Goal: Book appointment/travel/reservation

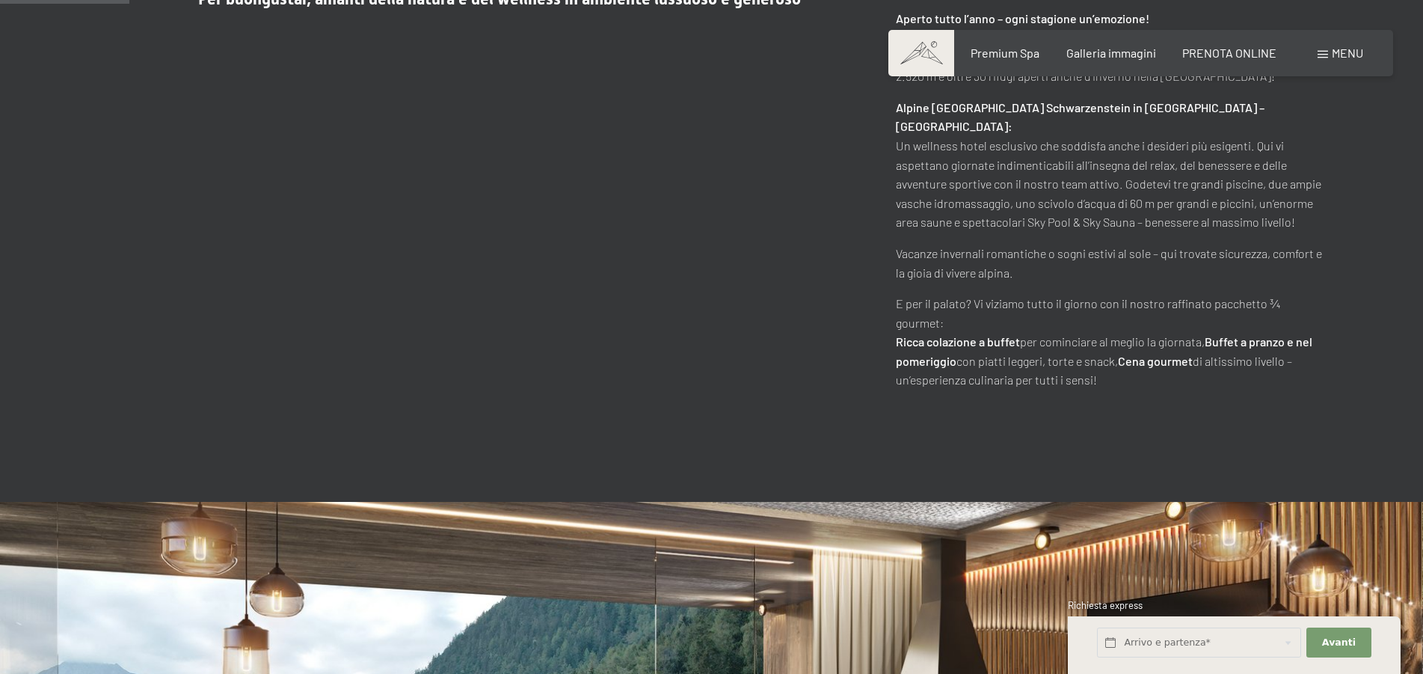
scroll to position [915, 0]
click at [1207, 638] on input "text" at bounding box center [1199, 642] width 204 height 31
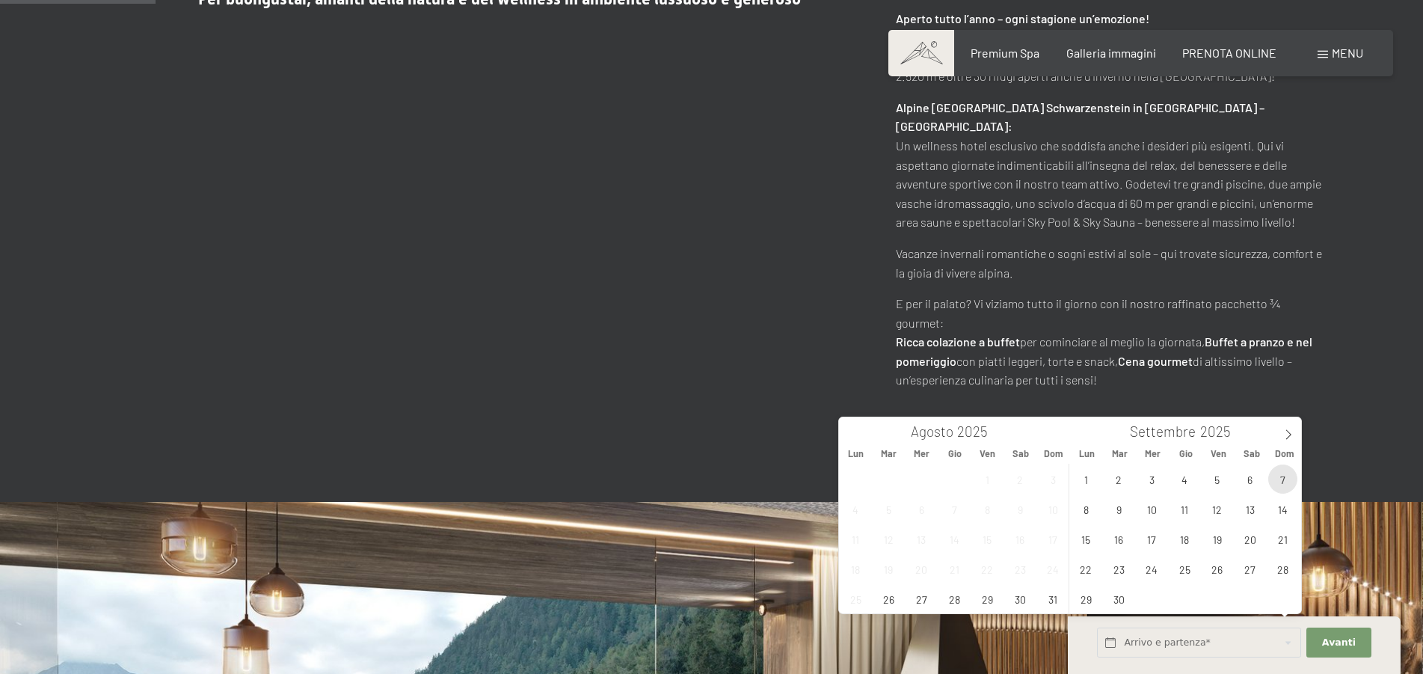
click at [1282, 475] on span "7" at bounding box center [1282, 478] width 29 height 29
click at [1185, 511] on span "11" at bounding box center [1184, 508] width 29 height 29
type input "Dom. 07/09/2025 - Gio. 11/09/2025"
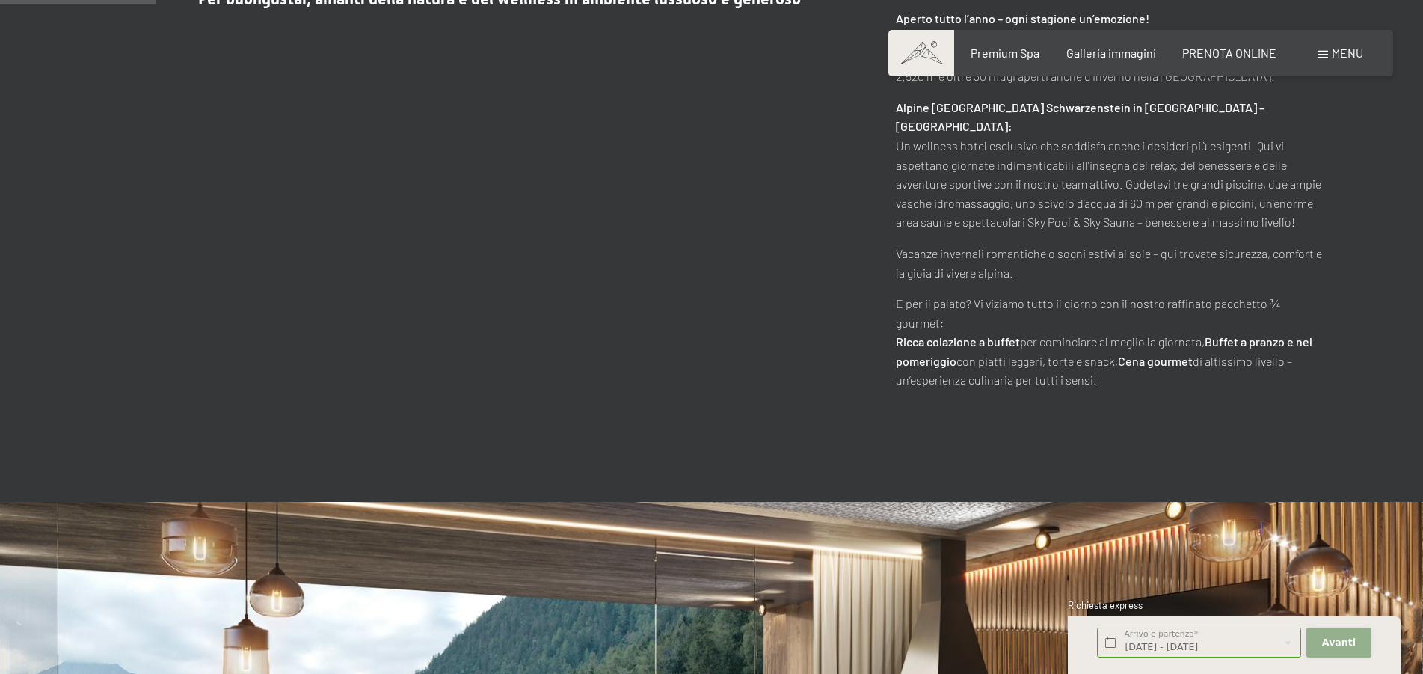
click at [1348, 640] on span "Avanti" at bounding box center [1339, 642] width 34 height 13
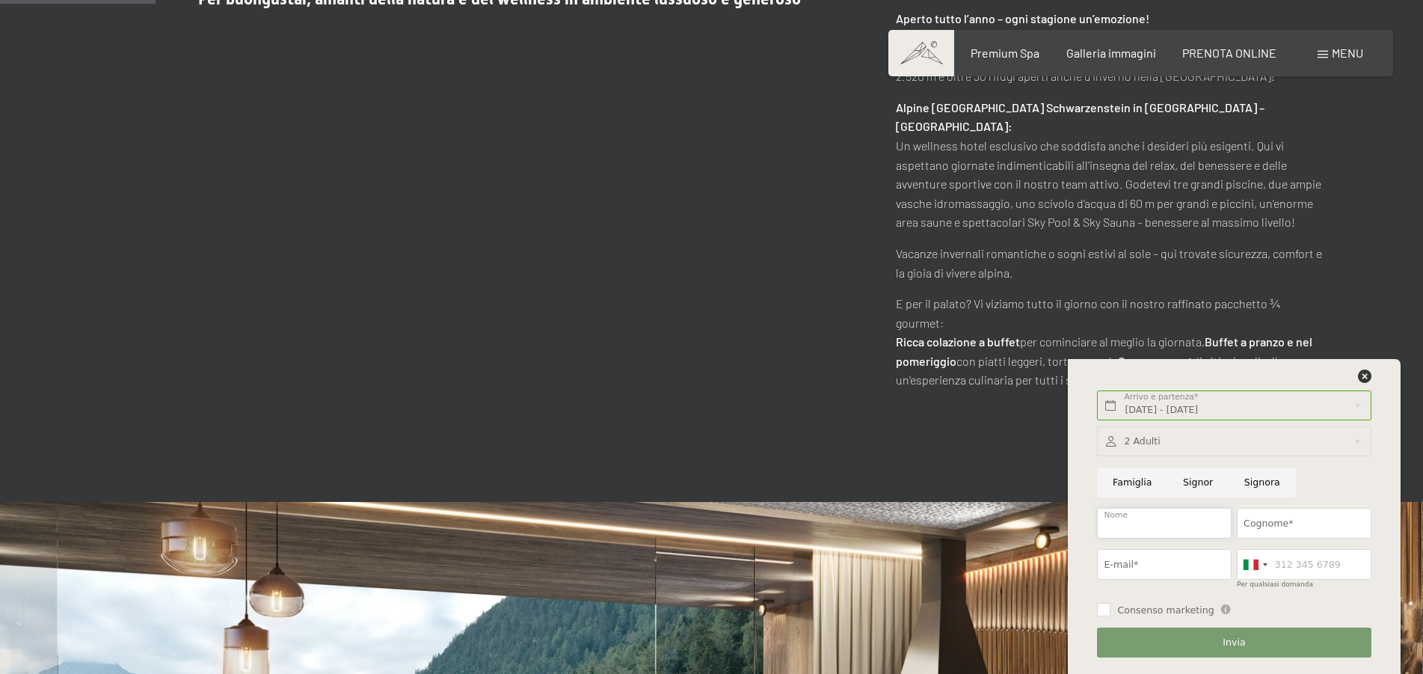
click at [1175, 523] on input "Nome" at bounding box center [1164, 523] width 135 height 31
click at [1188, 486] on input "Signor" at bounding box center [1197, 482] width 61 height 31
radio input "true"
click at [1179, 520] on input "Nome" at bounding box center [1164, 523] width 135 height 31
type input "Roberto"
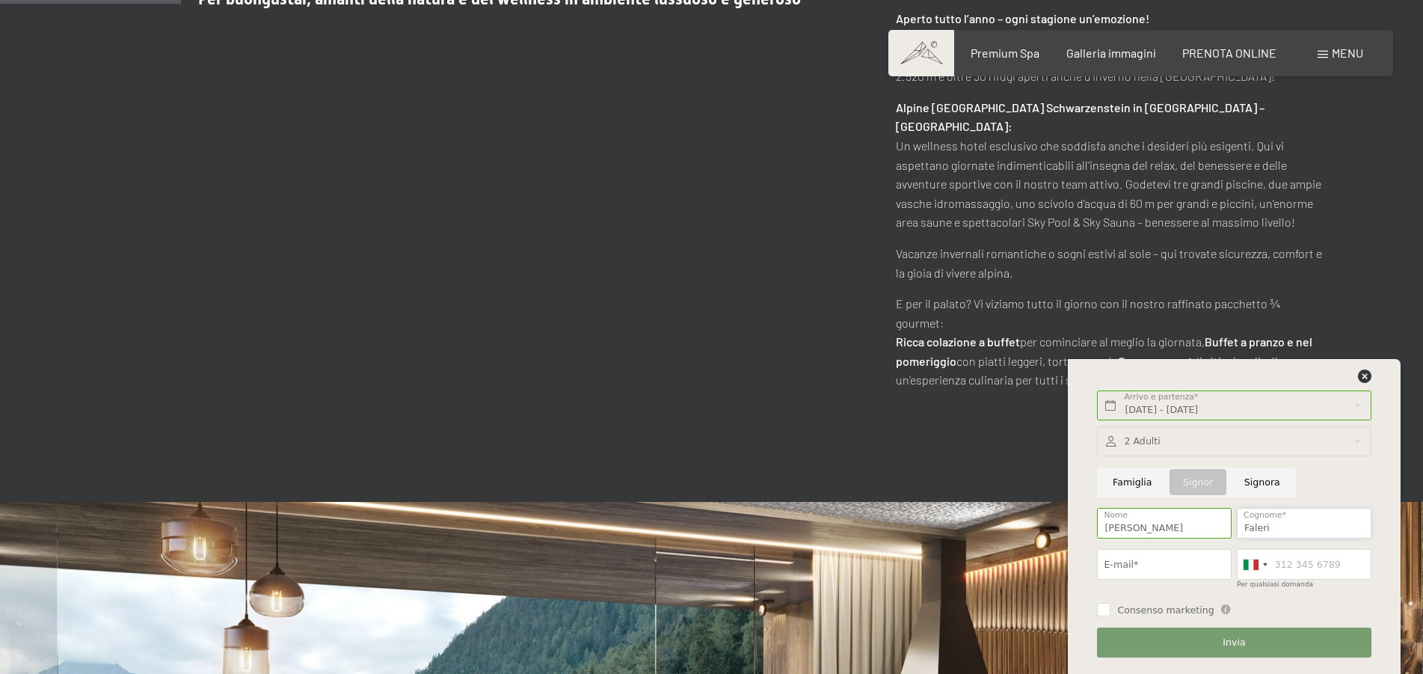
scroll to position [1068, 0]
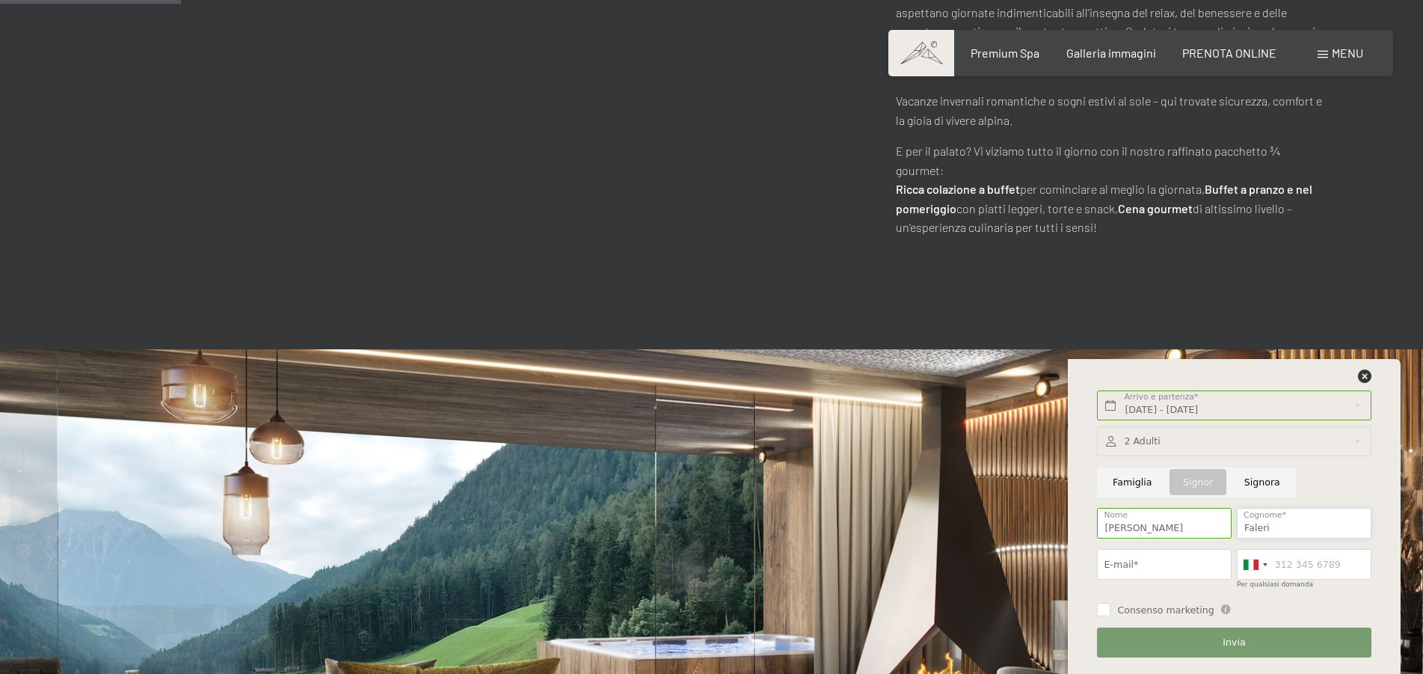
type input "Faleri"
click at [1170, 554] on input "E-mail*" at bounding box center [1164, 564] width 135 height 31
type input "falerone@gmail.com"
click at [1301, 563] on input "Per qualsiasi domanda" at bounding box center [1304, 564] width 135 height 31
type input "3397045403"
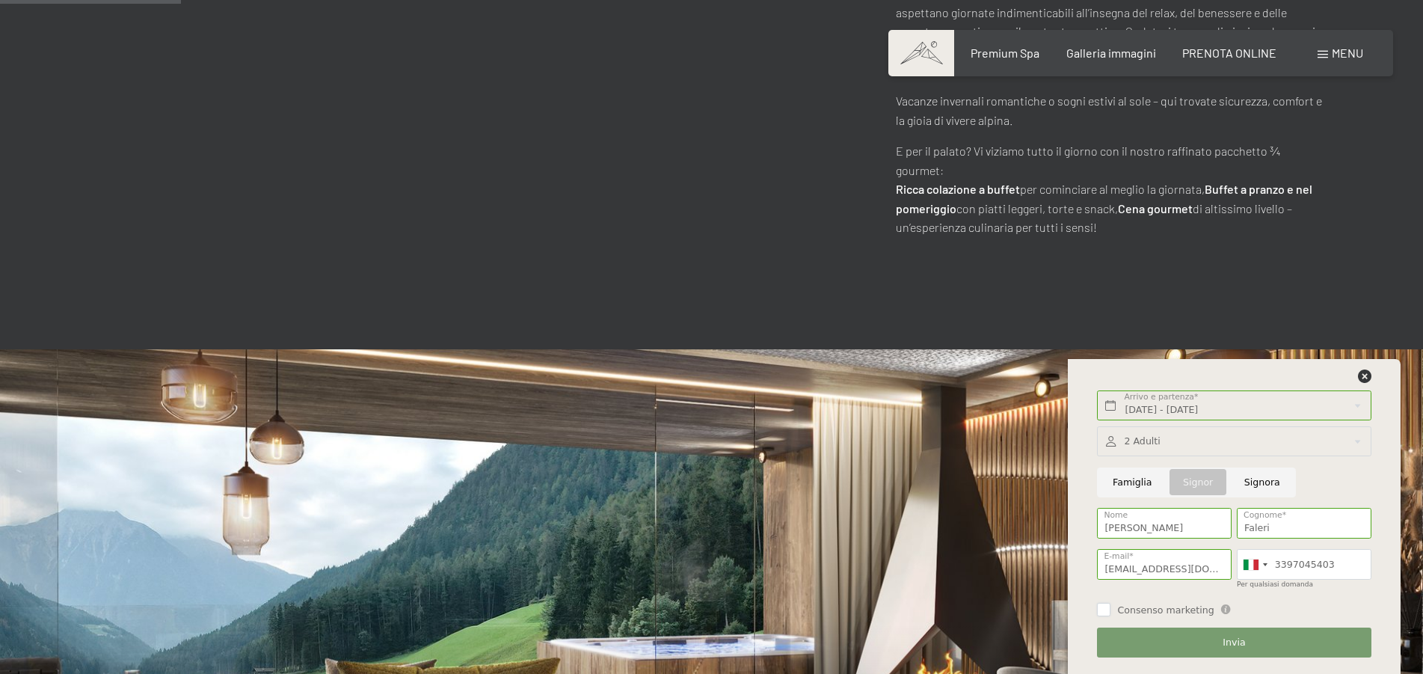
click at [1103, 610] on input "Consenso marketing" at bounding box center [1103, 609] width 13 height 13
checkbox input "true"
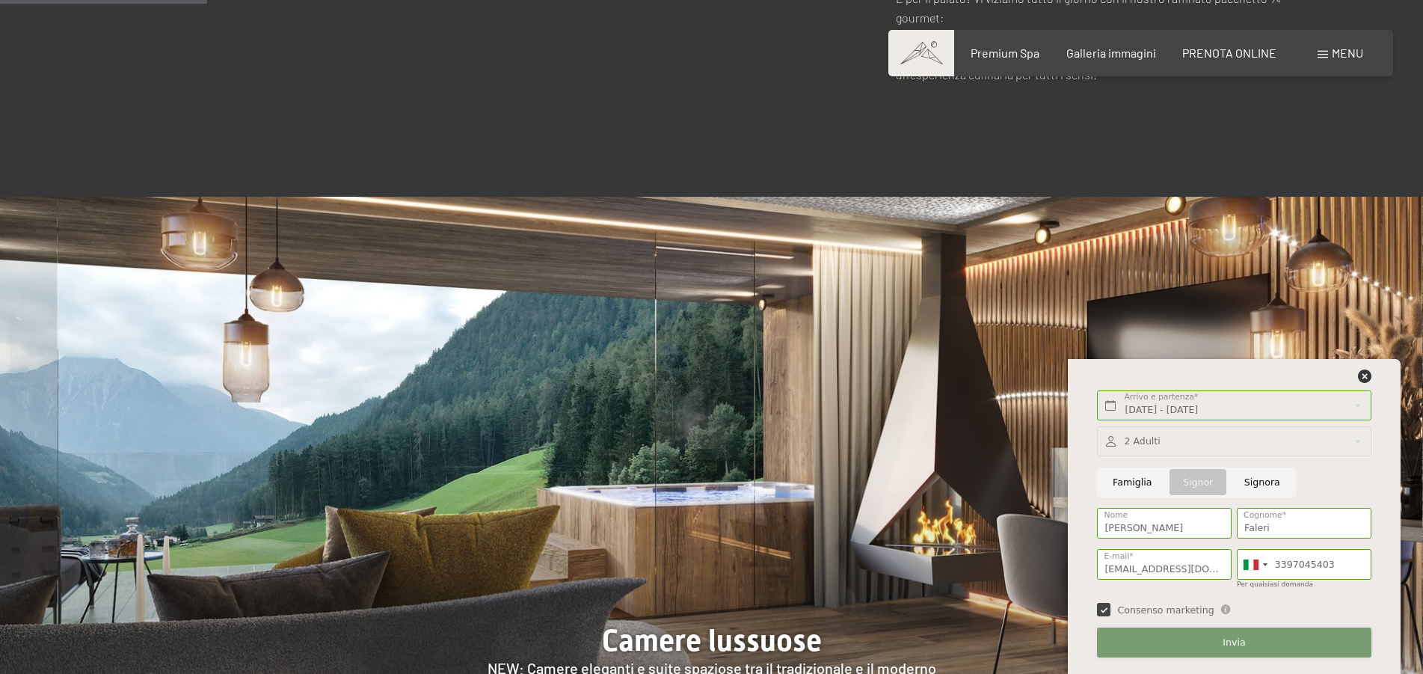
click at [1227, 642] on span "Invia" at bounding box center [1234, 642] width 22 height 13
